Goal: Complete application form

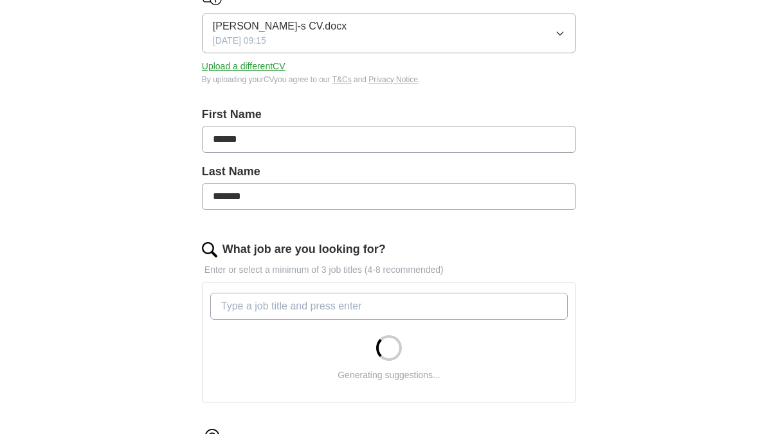
scroll to position [321, 0]
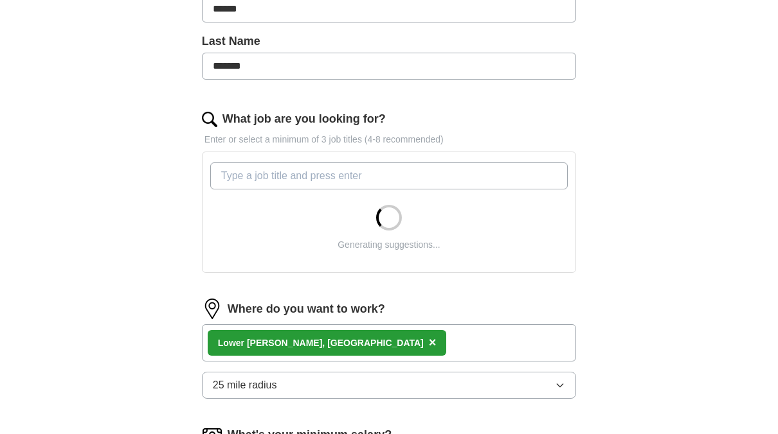
click at [303, 168] on input "What job are you looking for?" at bounding box center [388, 176] width 357 height 27
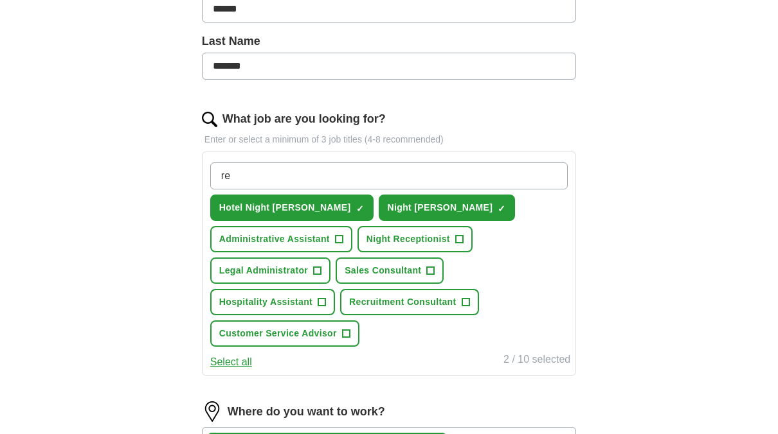
type input "r"
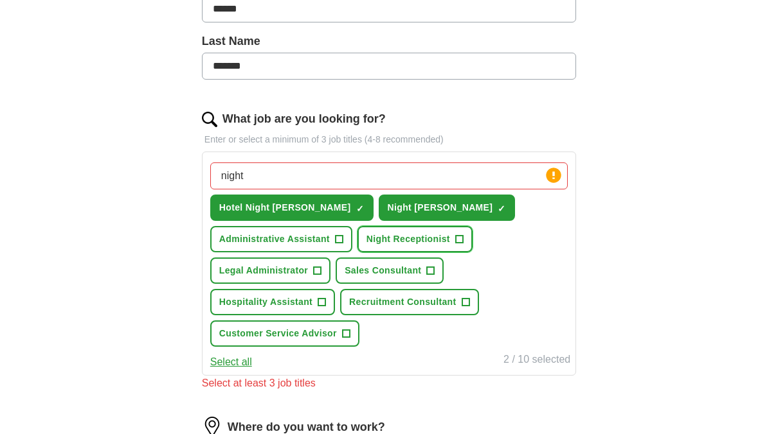
click at [366, 238] on span "Night Receptionist" at bounding box center [408, 239] width 84 height 13
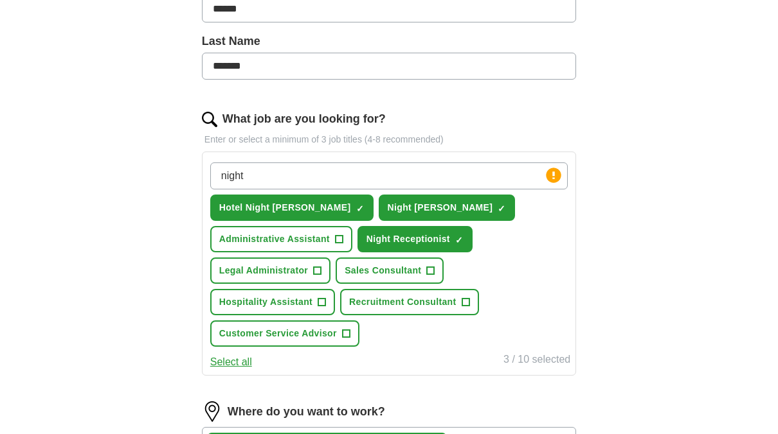
drag, startPoint x: 320, startPoint y: 172, endPoint x: 194, endPoint y: 168, distance: 126.0
click at [196, 168] on div "Let ApplyIQ do the hard work of searching and applying for jobs. Just tell us w…" at bounding box center [389, 289] width 494 height 999
type input "night administrator"
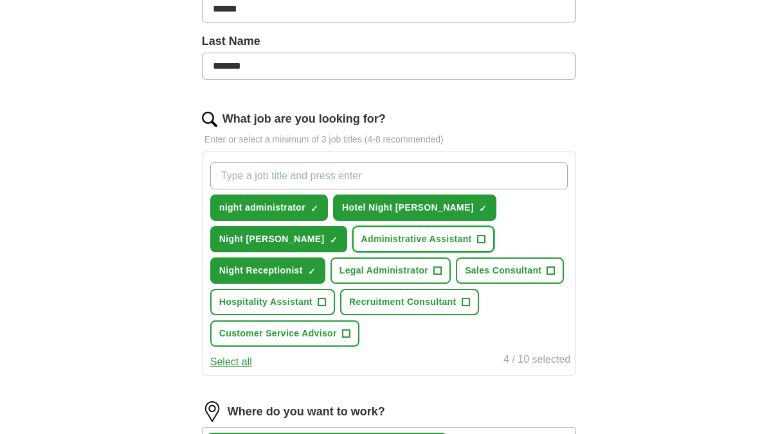
click at [361, 235] on span "Administrative Assistant" at bounding box center [416, 239] width 111 height 13
click at [361, 234] on span "Administrative Assistant" at bounding box center [416, 239] width 111 height 13
click at [267, 179] on input "What job are you looking for?" at bounding box center [388, 176] width 357 height 27
type input "night admin"
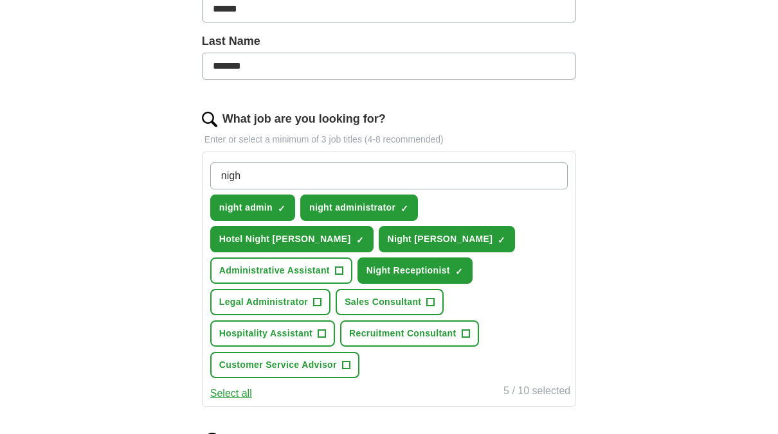
type input "night"
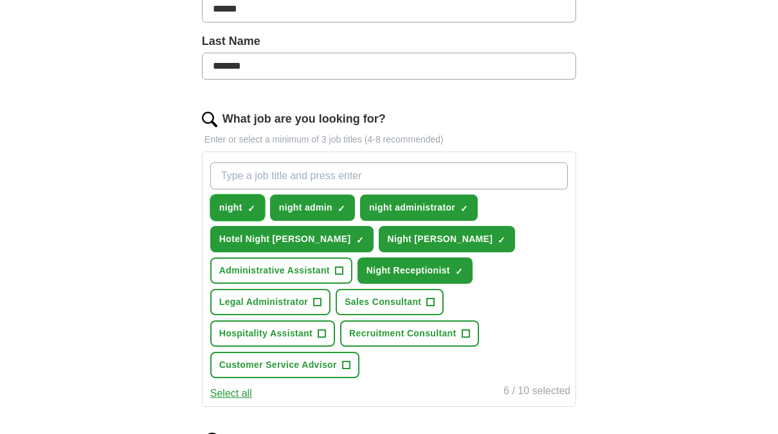
click at [0, 0] on span "×" at bounding box center [0, 0] width 0 height 0
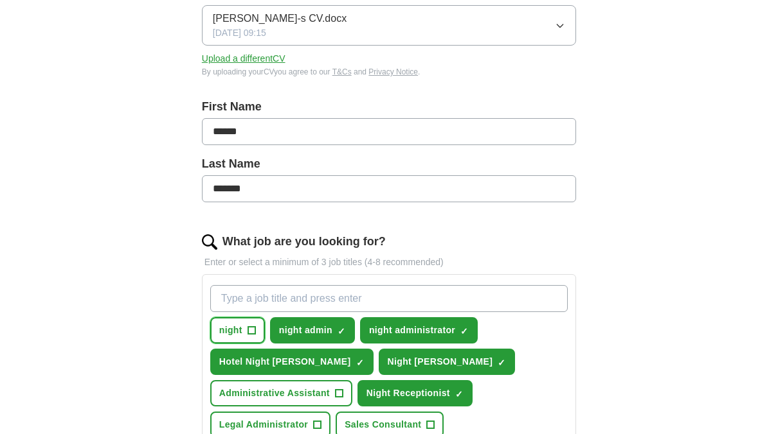
scroll to position [193, 0]
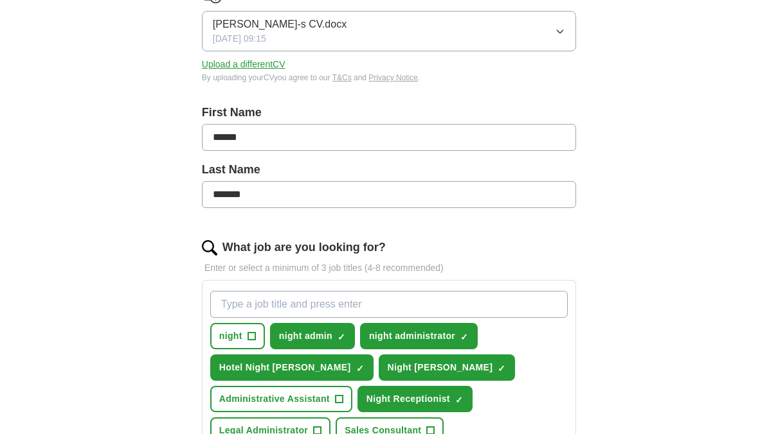
click at [255, 301] on input "What job are you looking for?" at bounding box center [388, 304] width 357 height 27
type input "customer service advisor night"
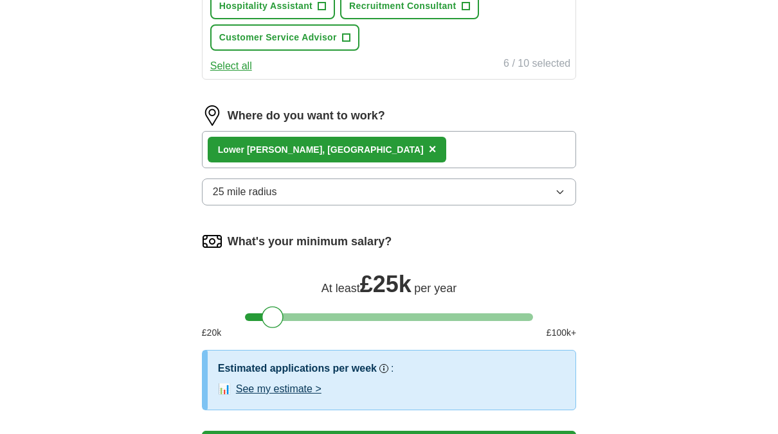
scroll to position [578, 0]
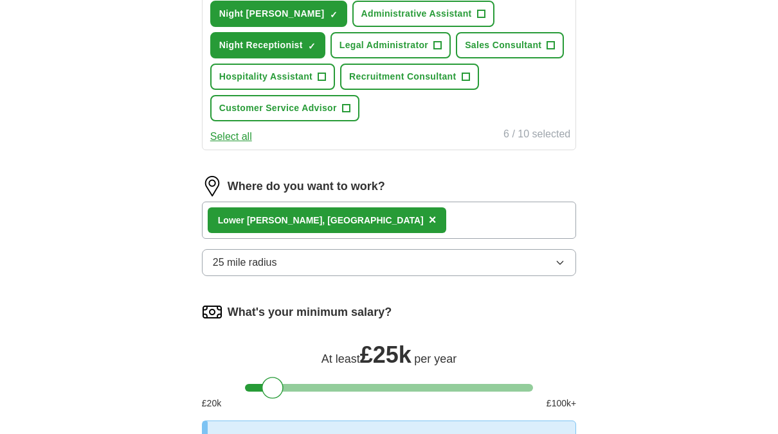
click at [383, 212] on div "Lower [PERSON_NAME], Reading ×" at bounding box center [389, 220] width 374 height 37
click at [429, 220] on span "×" at bounding box center [433, 220] width 8 height 14
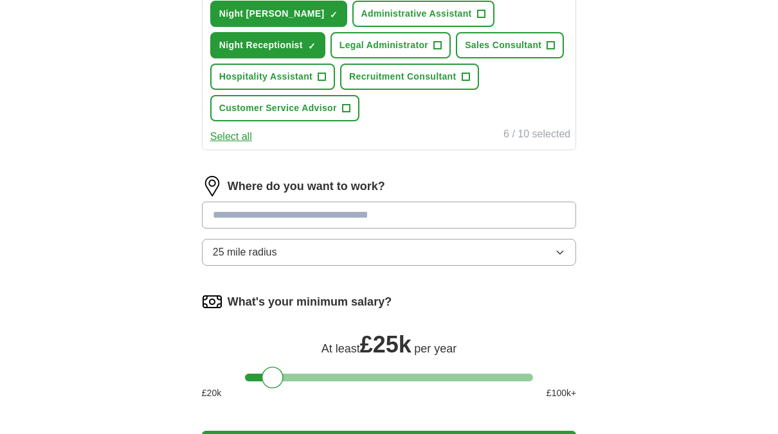
click at [314, 219] on input at bounding box center [389, 215] width 374 height 27
type input "*******"
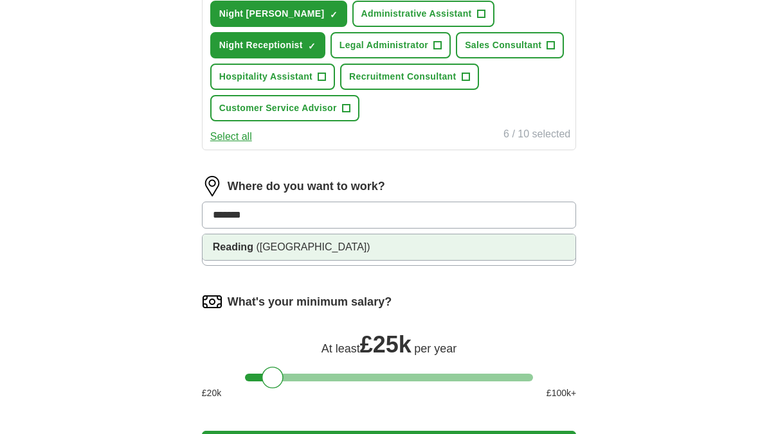
click at [276, 242] on span "([GEOGRAPHIC_DATA])" at bounding box center [313, 247] width 114 height 11
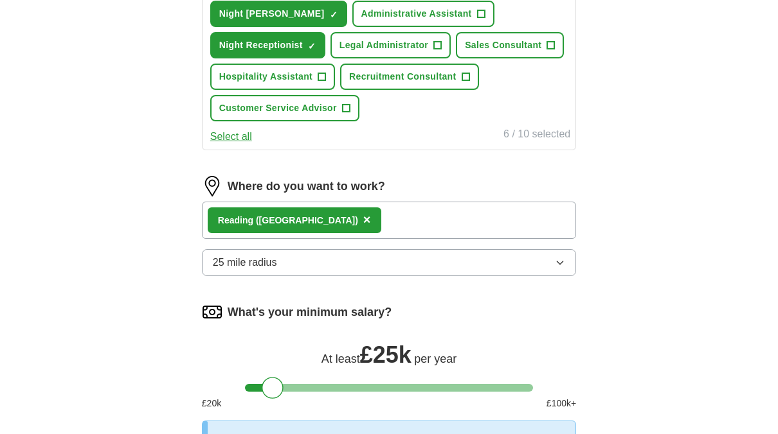
click at [258, 255] on span "25 mile radius" at bounding box center [245, 262] width 64 height 15
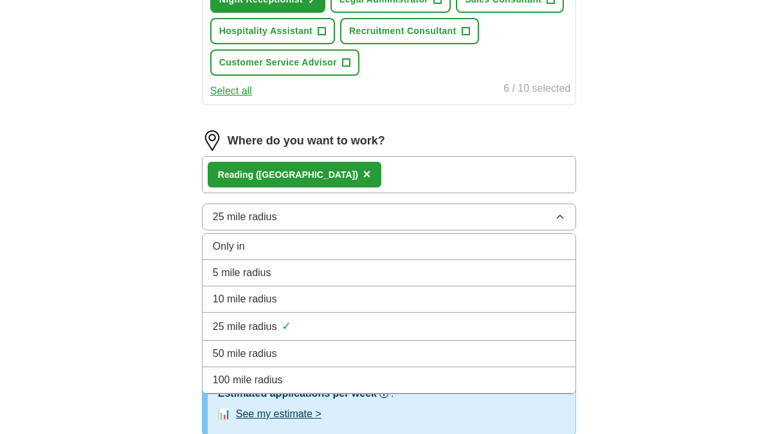
scroll to position [643, 0]
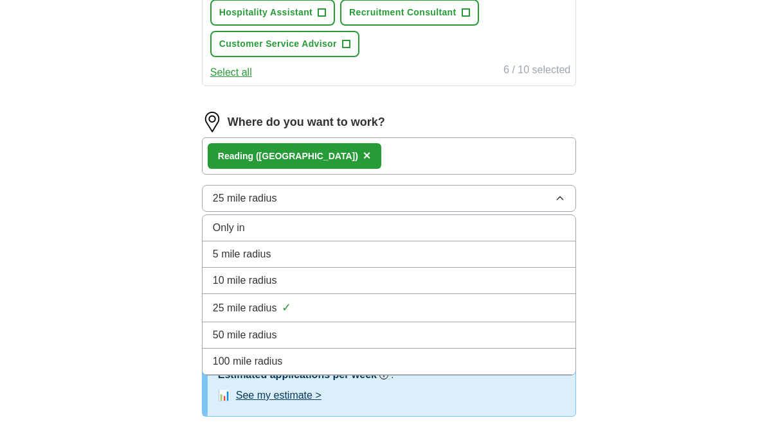
click at [281, 279] on div "10 mile radius" at bounding box center [389, 280] width 352 height 15
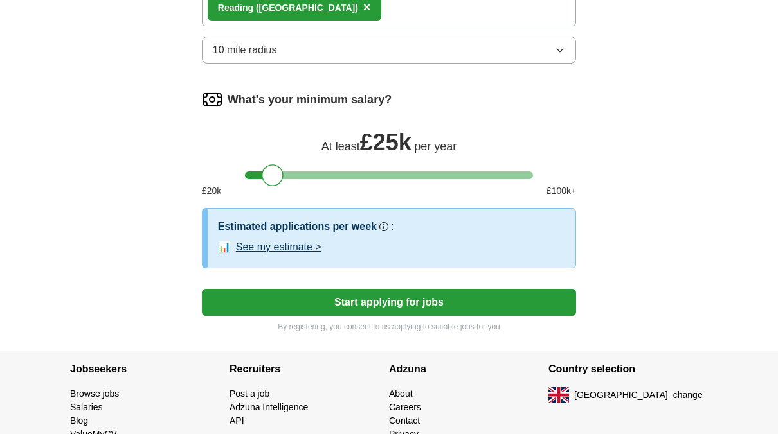
scroll to position [771, 0]
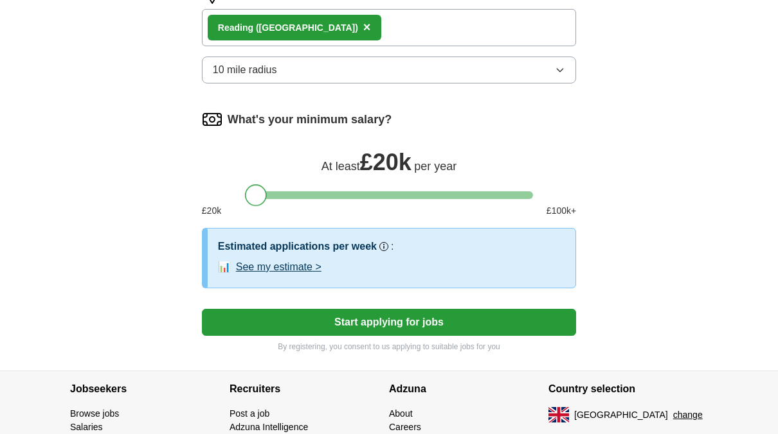
drag, startPoint x: 273, startPoint y: 195, endPoint x: 247, endPoint y: 177, distance: 31.5
click at [247, 177] on div "What's your minimum salary? At least £ 20k per year £ 20 k £ 100 k+" at bounding box center [389, 168] width 374 height 119
click at [363, 320] on button "Start applying for jobs" at bounding box center [389, 322] width 374 height 27
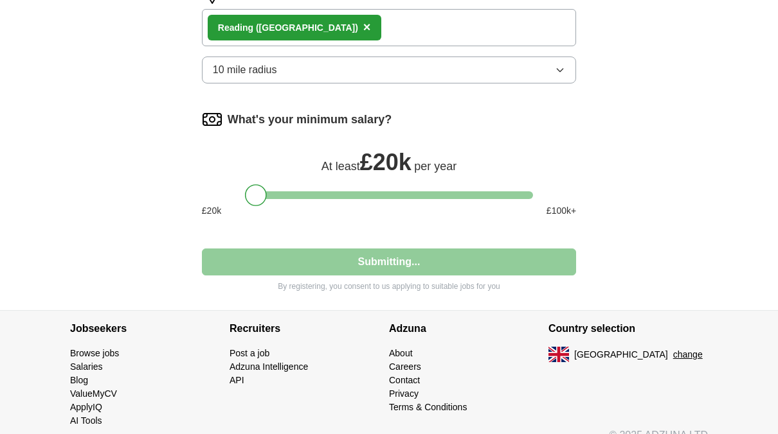
select select "**"
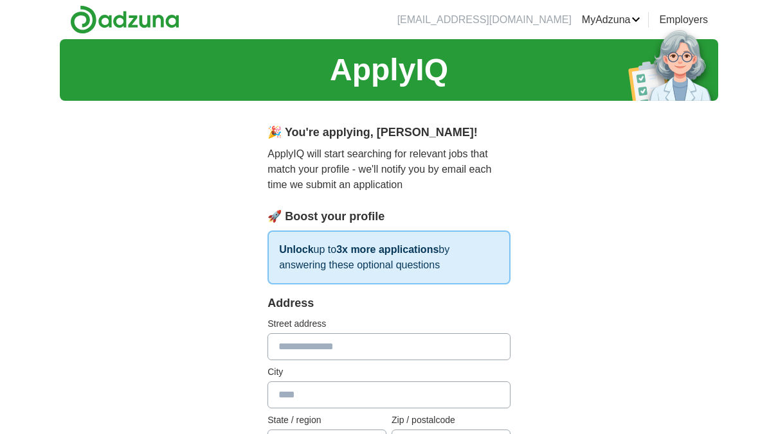
scroll to position [64, 0]
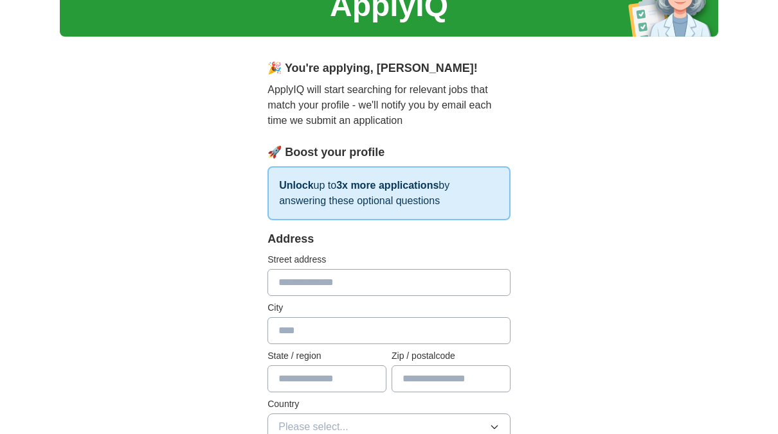
click at [325, 278] on input "text" at bounding box center [388, 282] width 243 height 27
type input "**********"
type input "*******"
type input "****"
type input "*******"
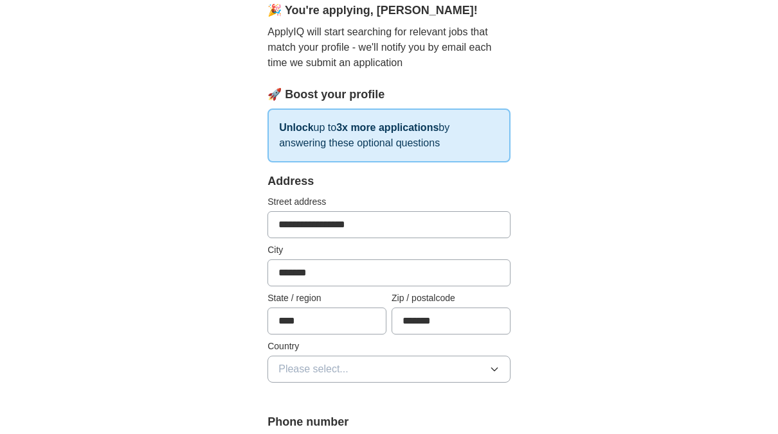
scroll to position [193, 0]
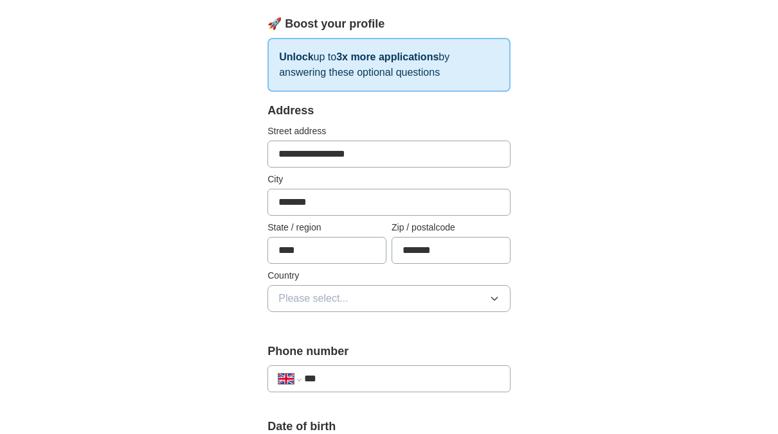
click at [312, 256] on input "****" at bounding box center [326, 250] width 119 height 27
type input "*********"
click at [284, 291] on span "Please select..." at bounding box center [313, 298] width 70 height 15
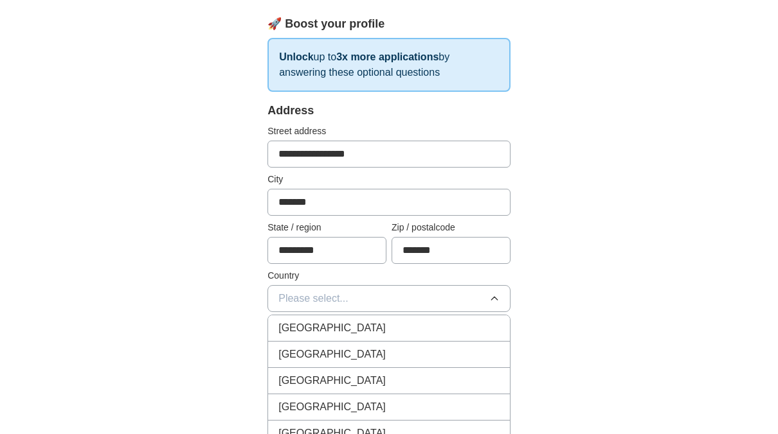
click at [312, 321] on span "[GEOGRAPHIC_DATA]" at bounding box center [331, 328] width 107 height 15
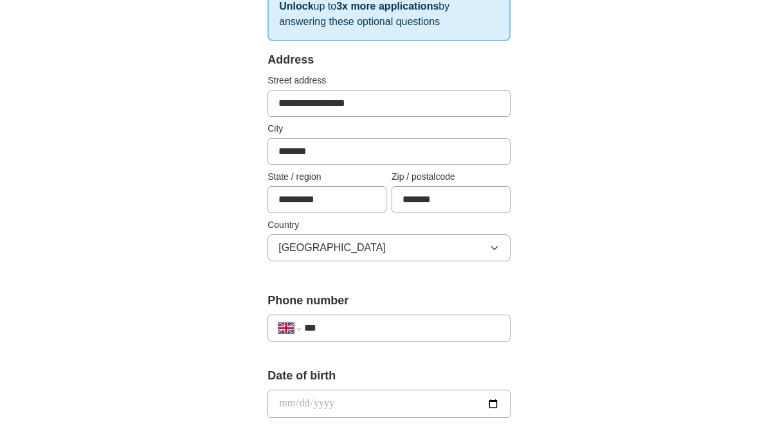
scroll to position [321, 0]
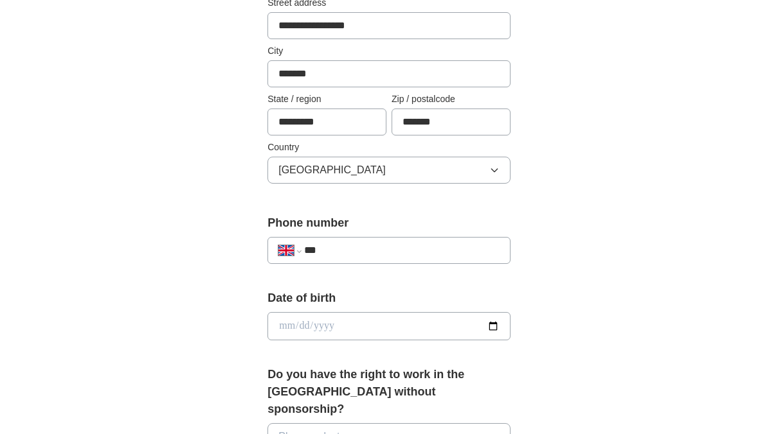
click at [350, 250] on input "***" at bounding box center [401, 250] width 195 height 15
type input "**********"
click at [330, 321] on input "date" at bounding box center [388, 326] width 243 height 28
click at [493, 324] on input "date" at bounding box center [388, 326] width 243 height 28
click at [616, 262] on div "**********" at bounding box center [389, 319] width 658 height 1203
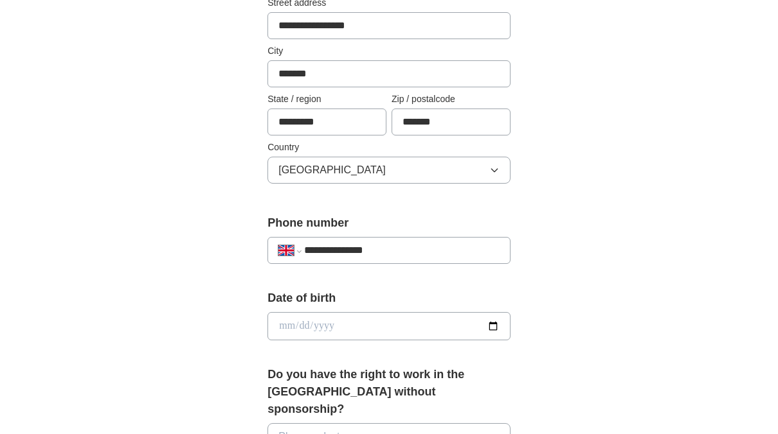
click at [494, 323] on input "date" at bounding box center [388, 326] width 243 height 28
type input "**********"
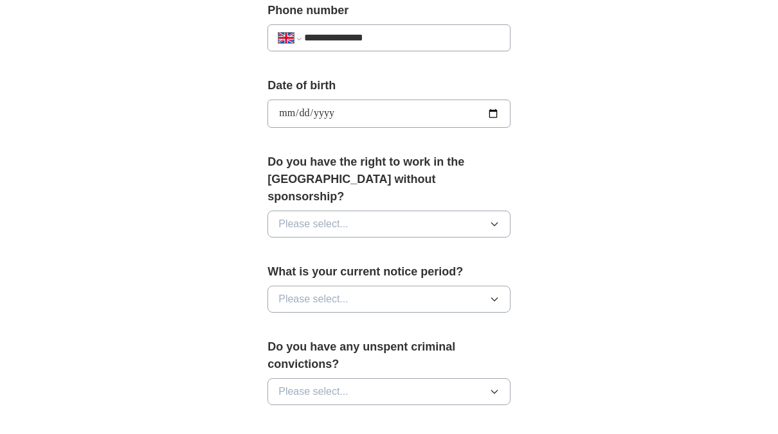
scroll to position [514, 0]
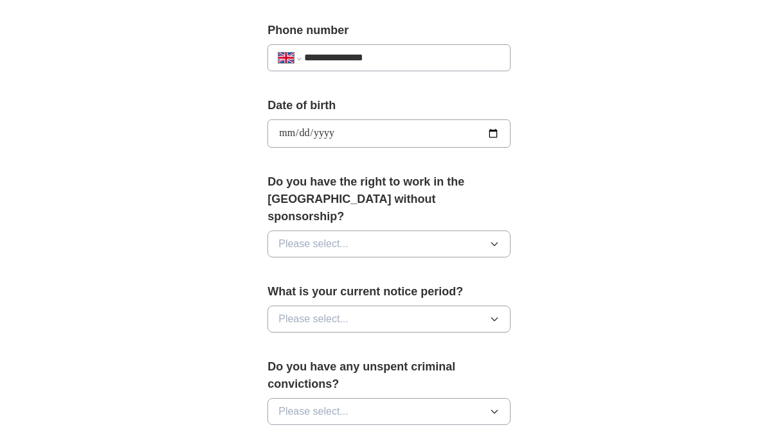
click at [361, 234] on button "Please select..." at bounding box center [388, 244] width 243 height 27
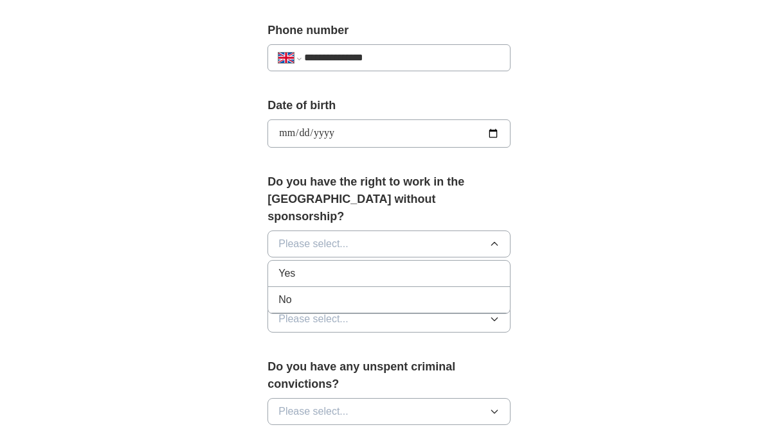
click at [367, 266] on div "Yes" at bounding box center [388, 273] width 221 height 15
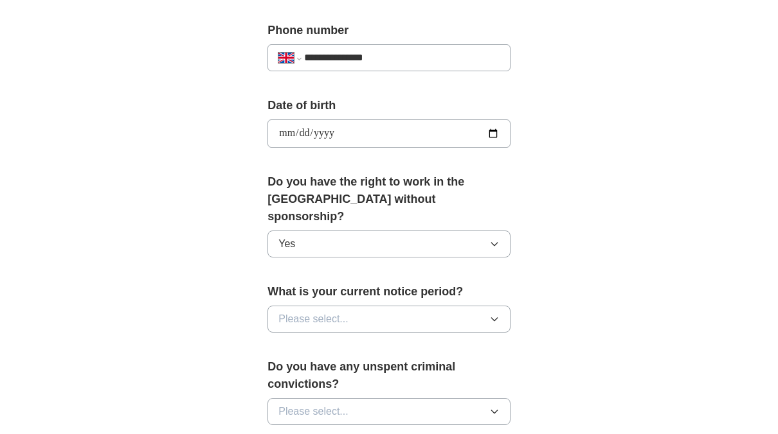
click at [379, 306] on button "Please select..." at bounding box center [388, 319] width 243 height 27
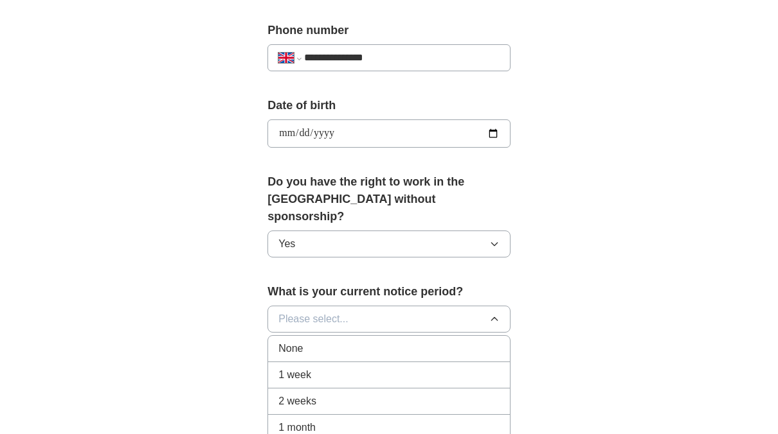
click at [330, 362] on li "1 week" at bounding box center [389, 375] width 242 height 26
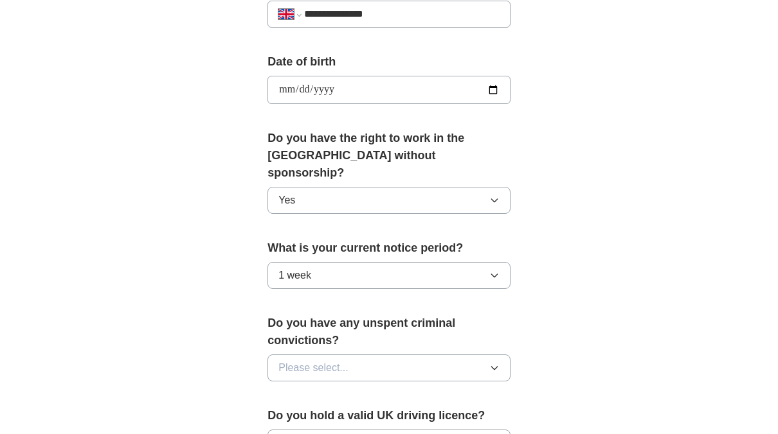
scroll to position [578, 0]
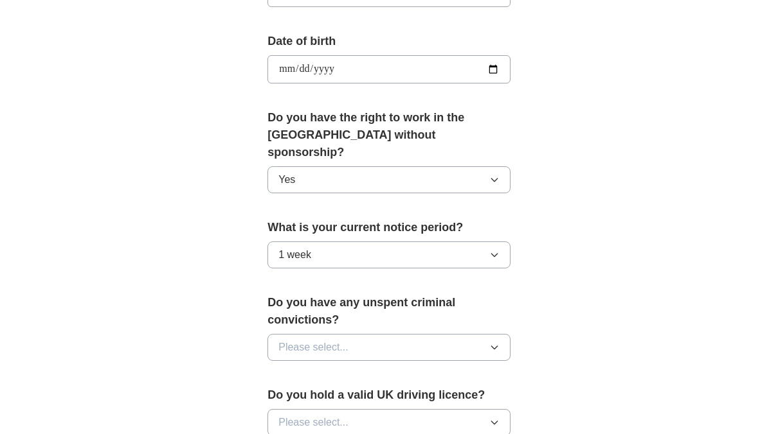
click at [335, 242] on button "1 week" at bounding box center [388, 255] width 243 height 27
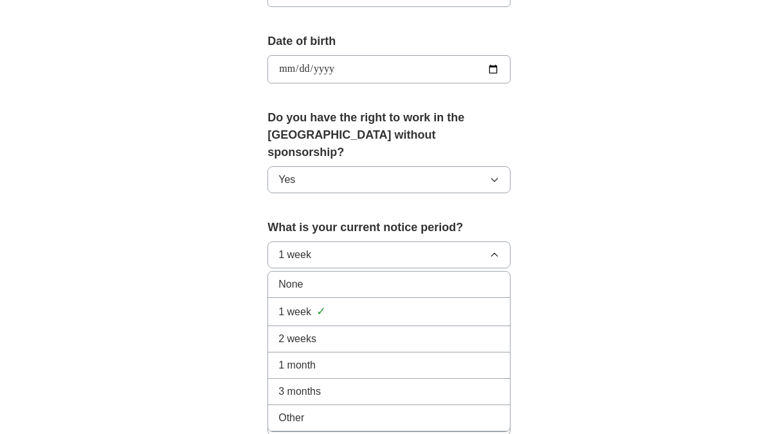
click at [310, 277] on div "None" at bounding box center [388, 284] width 221 height 15
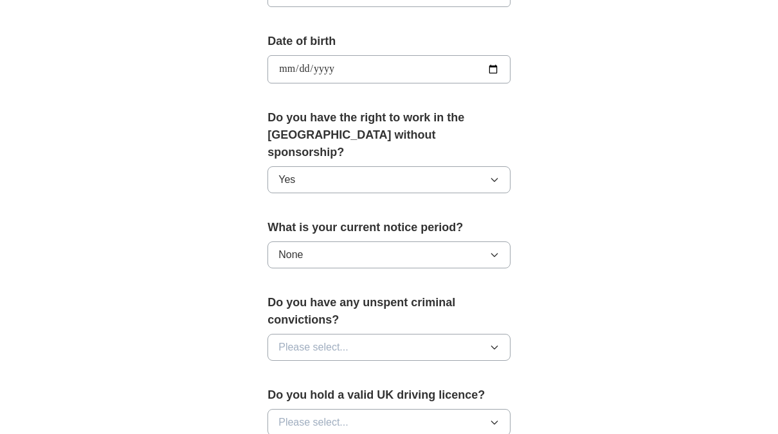
click at [340, 340] on span "Please select..." at bounding box center [313, 347] width 70 height 15
click at [305, 396] on div "No" at bounding box center [388, 403] width 221 height 15
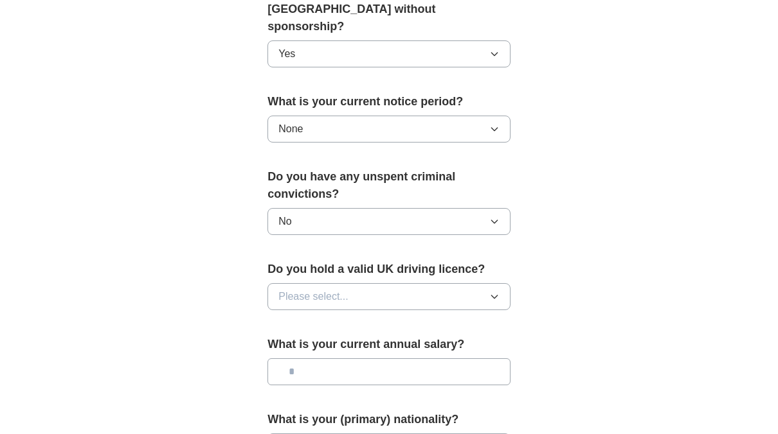
scroll to position [707, 0]
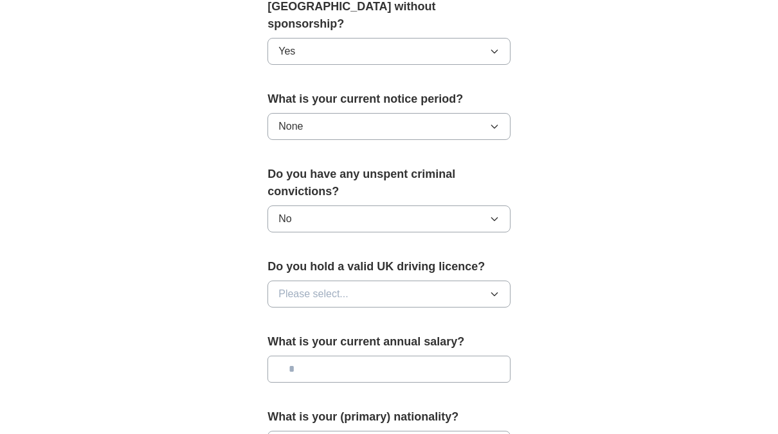
click at [349, 281] on button "Please select..." at bounding box center [388, 294] width 243 height 27
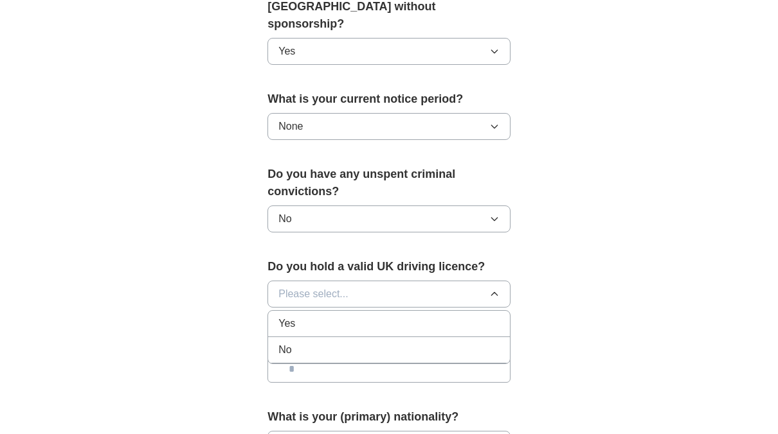
click at [309, 343] on div "No" at bounding box center [388, 350] width 221 height 15
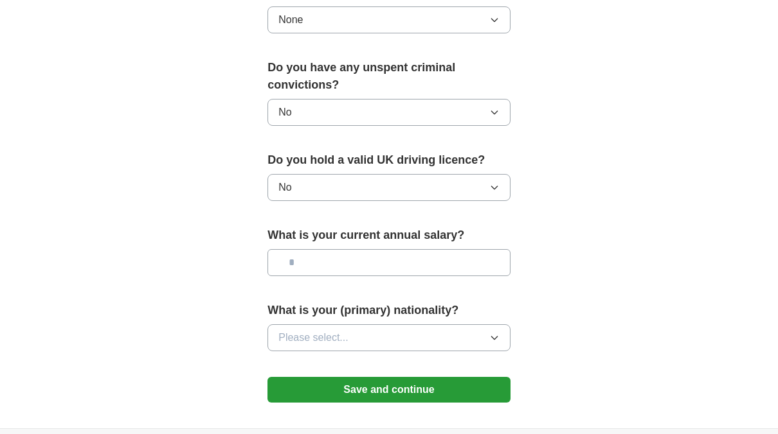
scroll to position [835, 0]
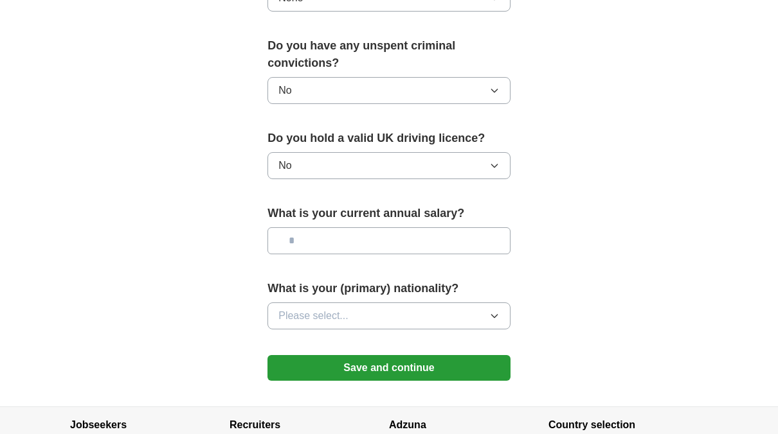
click at [346, 227] on input "text" at bounding box center [388, 240] width 243 height 27
type input "*******"
click at [327, 308] on span "Please select..." at bounding box center [313, 315] width 70 height 15
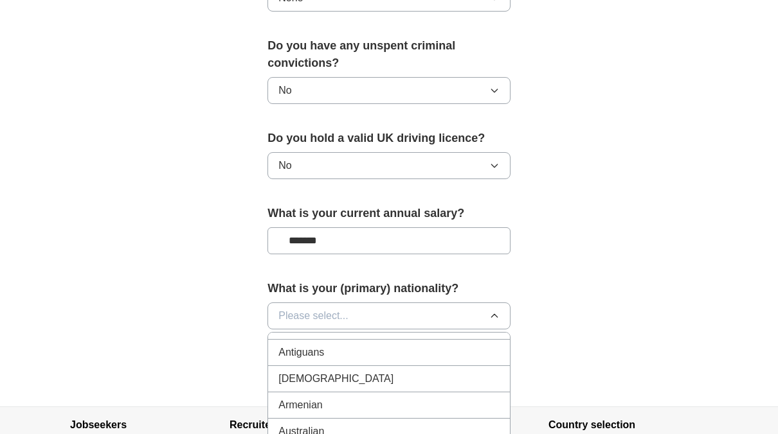
scroll to position [193, 0]
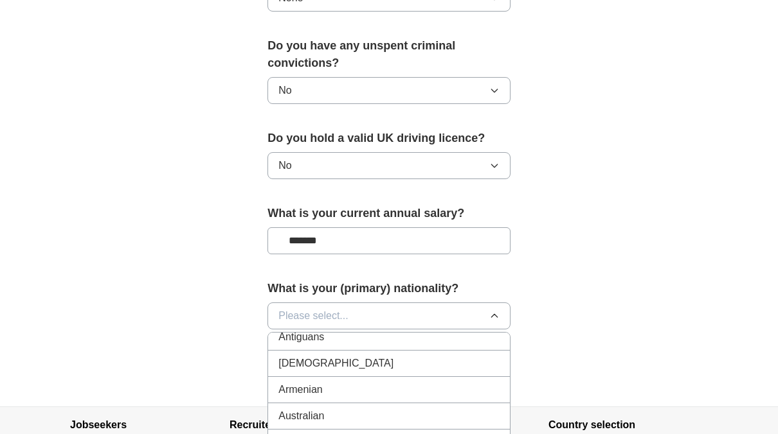
click at [320, 308] on span "Please select..." at bounding box center [313, 315] width 70 height 15
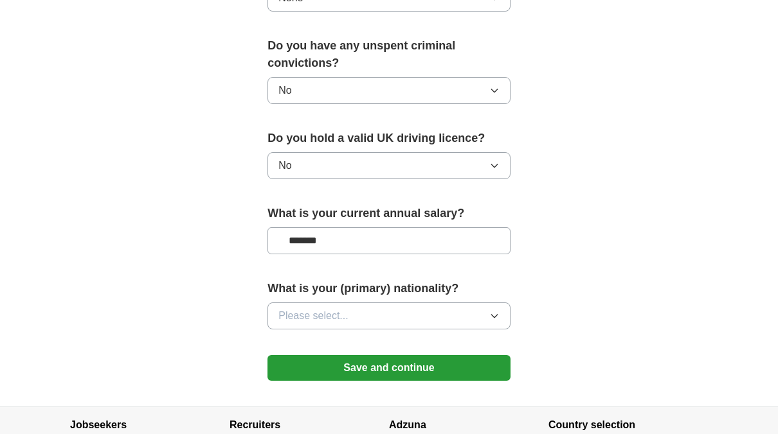
click at [319, 308] on span "Please select..." at bounding box center [313, 315] width 70 height 15
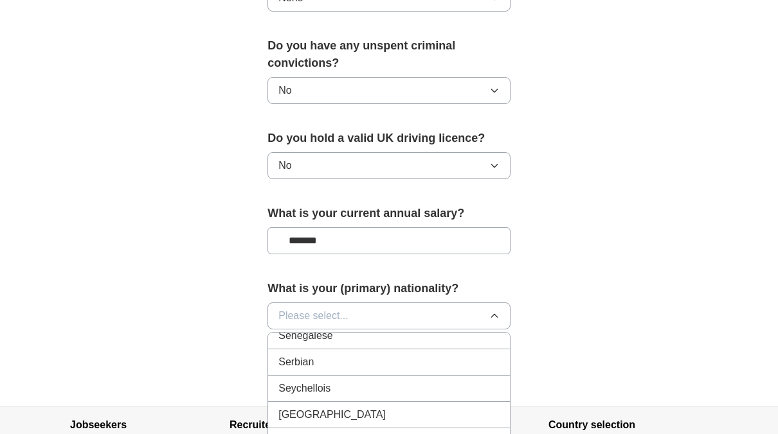
scroll to position [4049, 0]
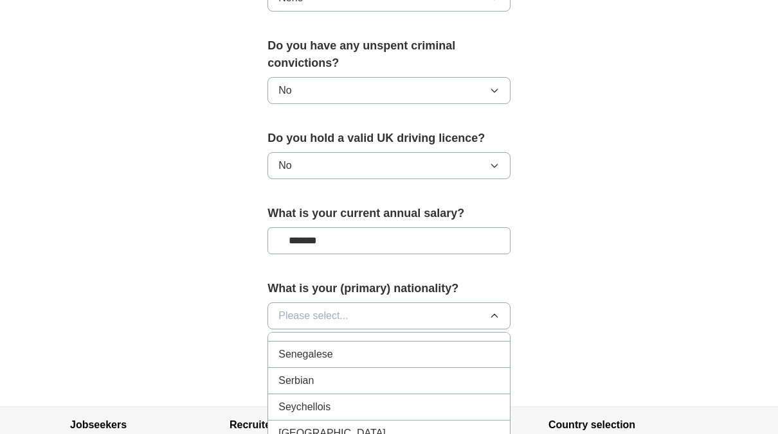
click at [323, 426] on span "[GEOGRAPHIC_DATA]" at bounding box center [331, 433] width 107 height 15
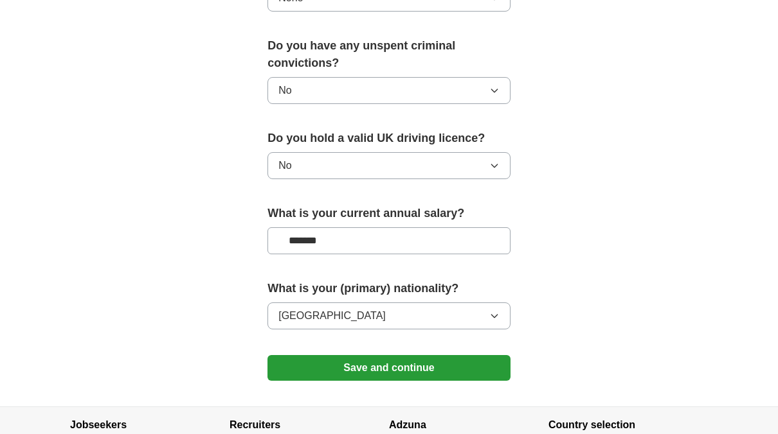
click at [353, 355] on button "Save and continue" at bounding box center [388, 368] width 243 height 26
